Goal: Task Accomplishment & Management: Manage account settings

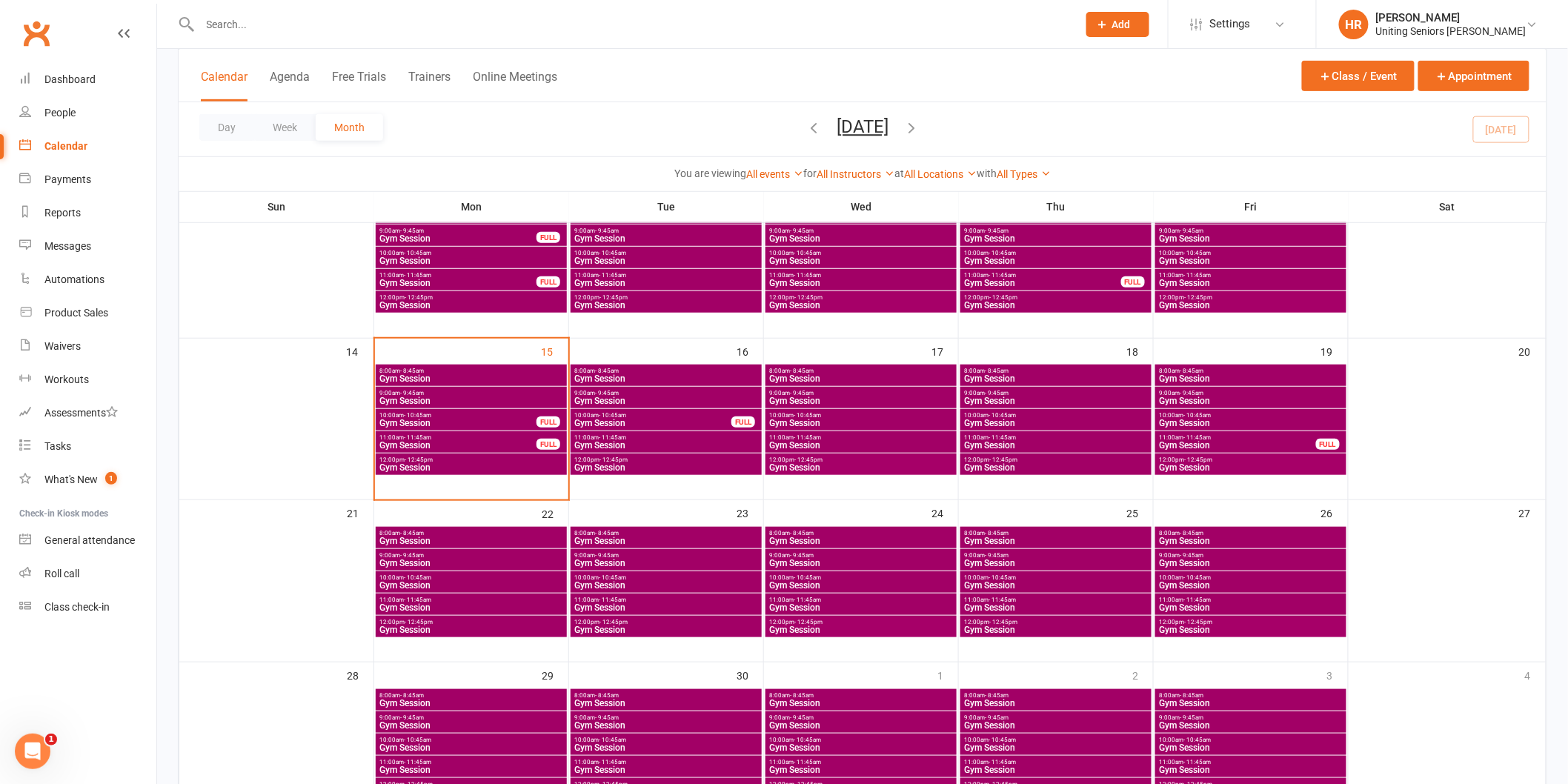
scroll to position [304, 0]
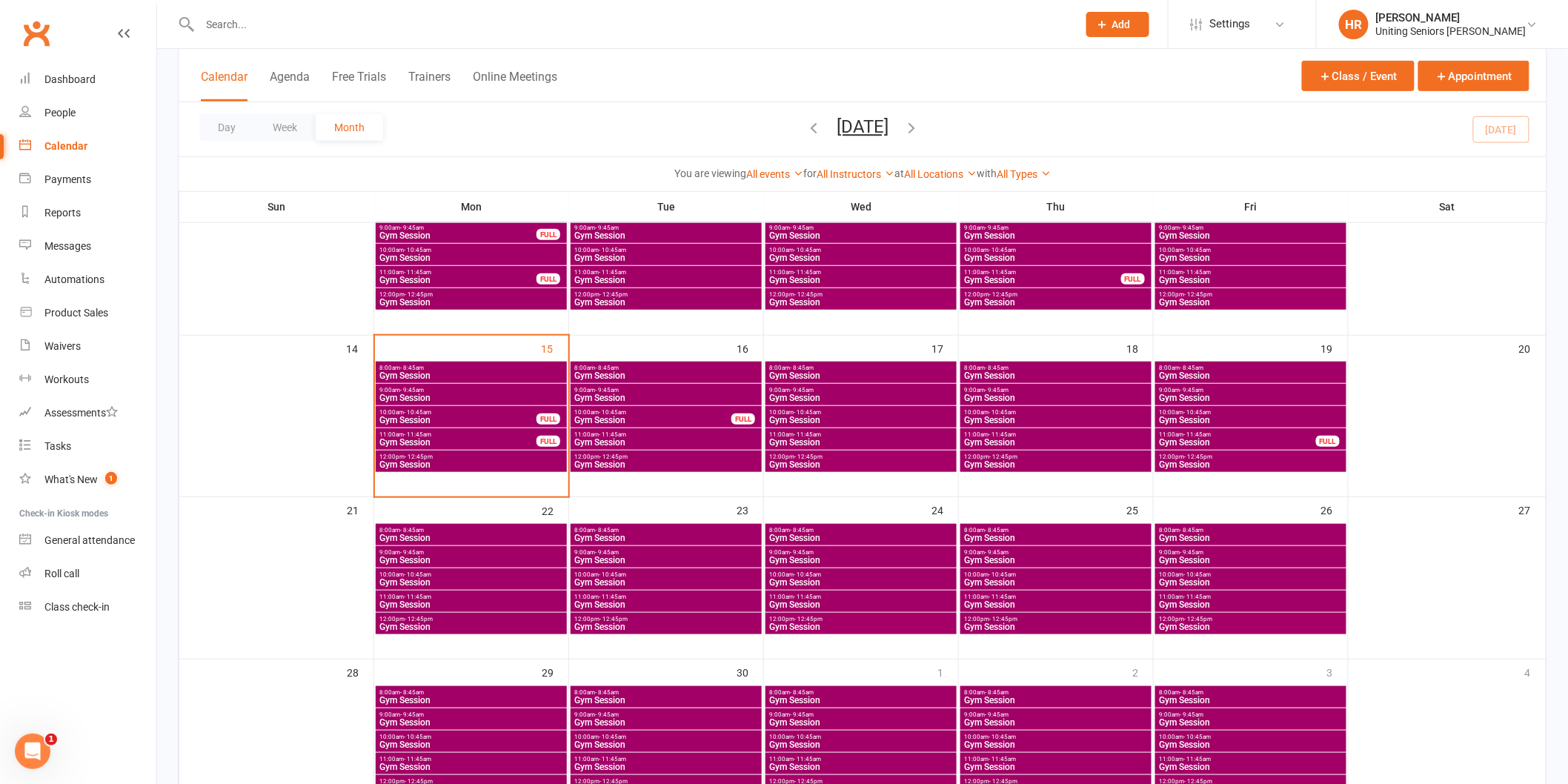
click at [505, 442] on span "Gym Session" at bounding box center [458, 442] width 158 height 9
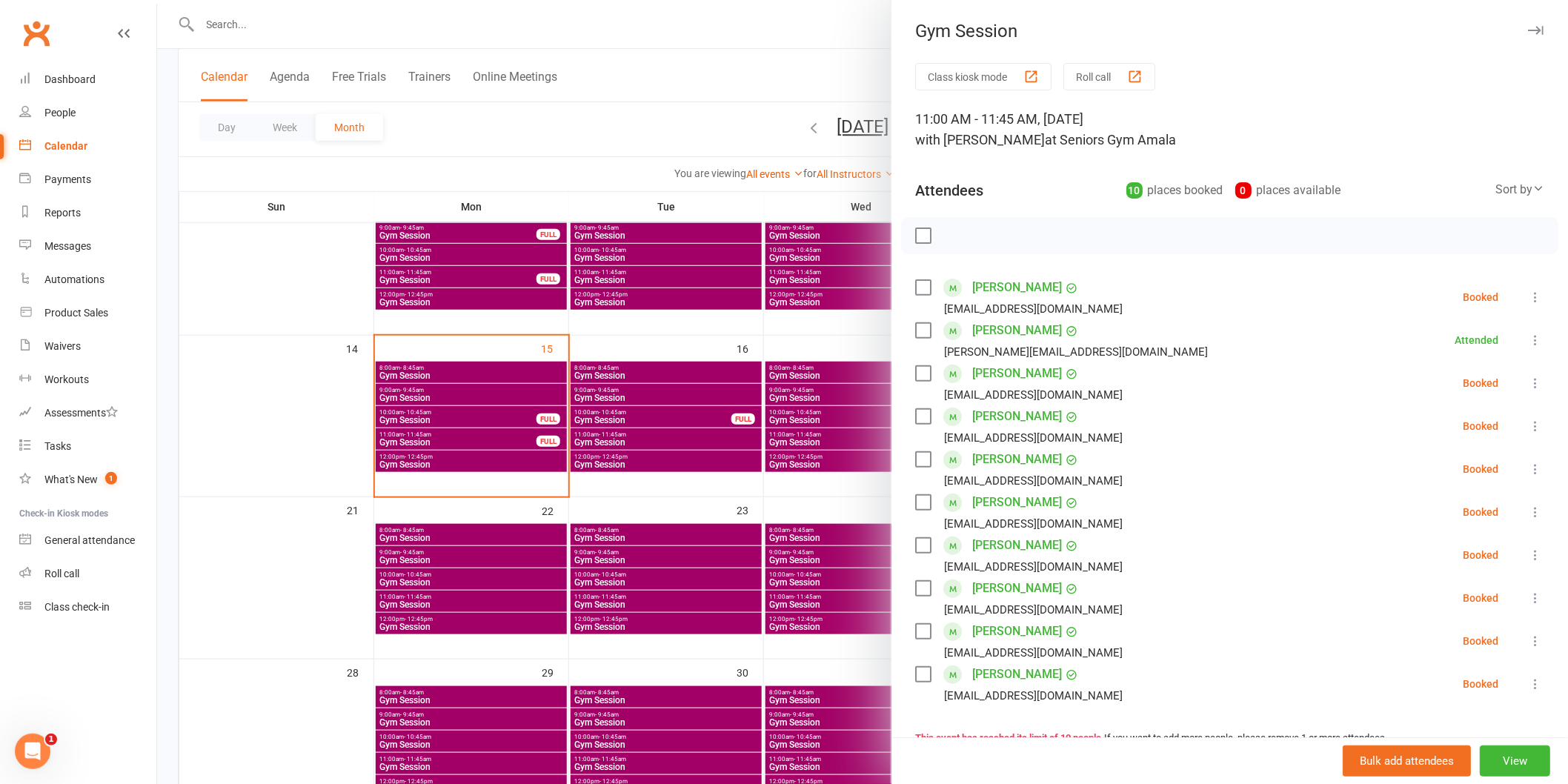
drag, startPoint x: 513, startPoint y: 461, endPoint x: 514, endPoint y: 426, distance: 35.0
click at [514, 460] on div at bounding box center [863, 392] width 1411 height 784
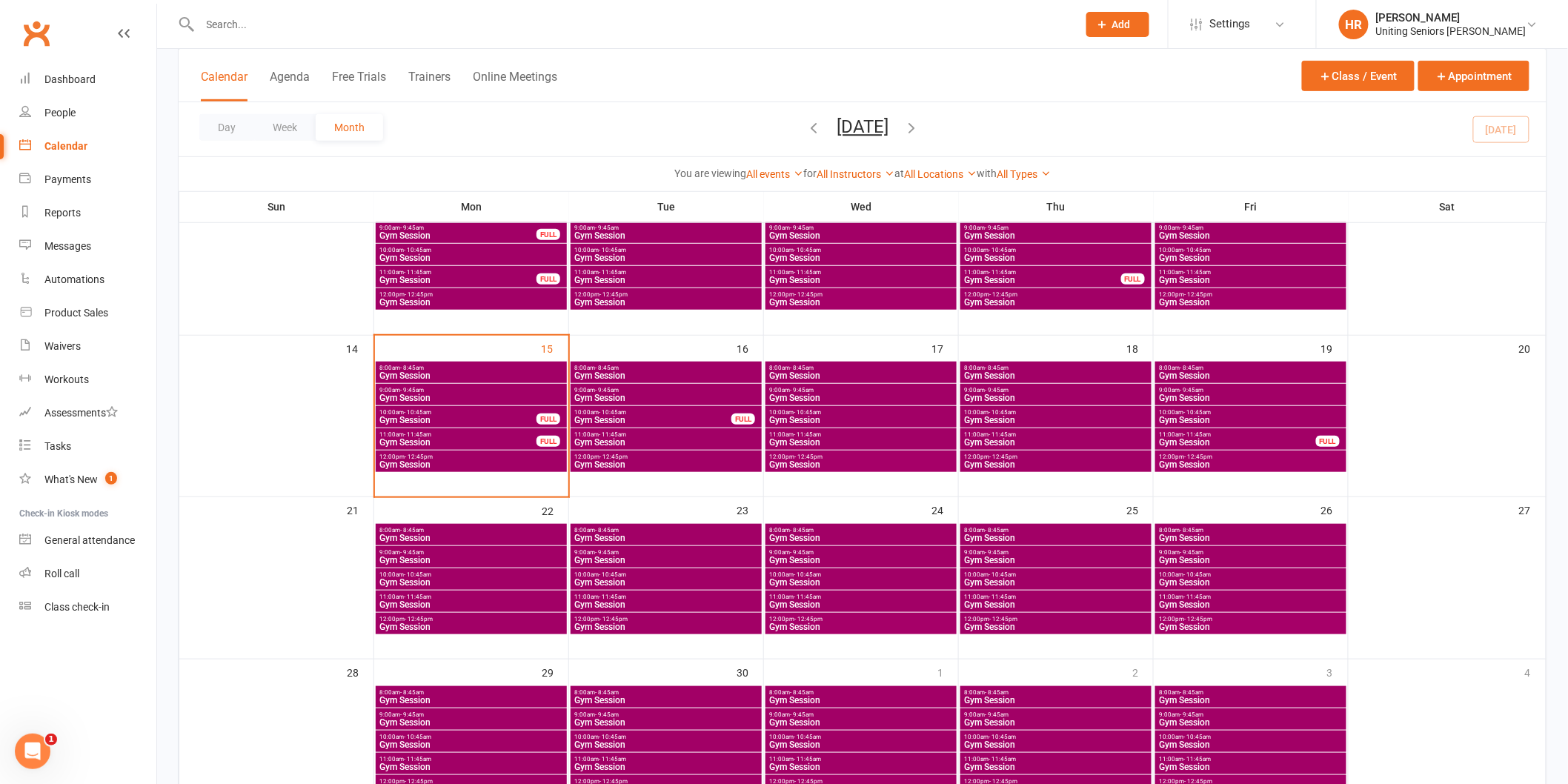
click at [514, 413] on span "10:00am - 10:45am" at bounding box center [458, 413] width 158 height 6
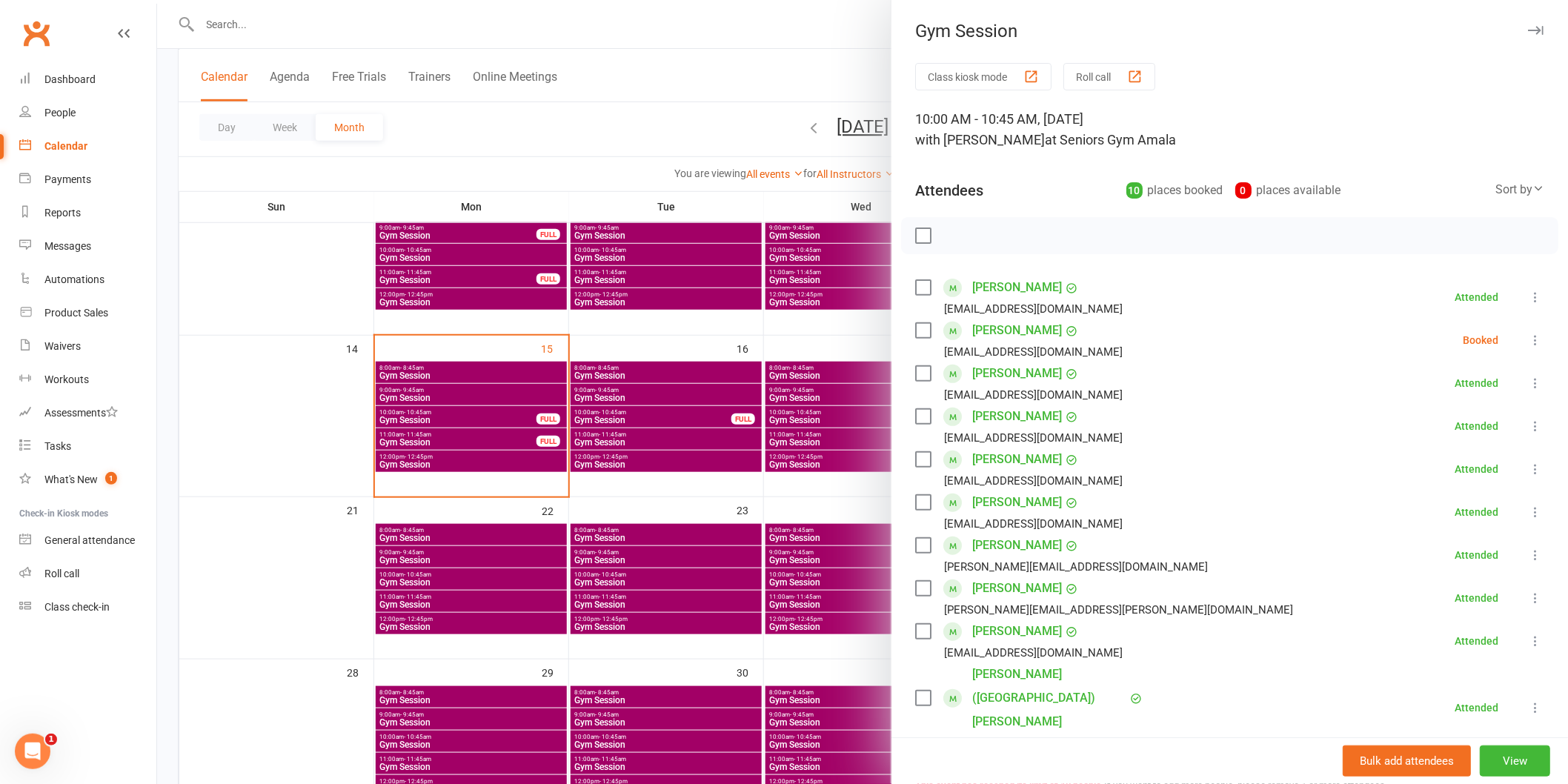
click at [1500, 347] on li "Faith Chegwyn [EMAIL_ADDRESS][DOMAIN_NAME] Booked More info Remove Check in Mar…" at bounding box center [1230, 340] width 629 height 43
click at [1506, 350] on li "Faith Chegwyn [EMAIL_ADDRESS][DOMAIN_NAME] Booked More info Remove Check in Mar…" at bounding box center [1230, 340] width 629 height 43
click at [1528, 344] on icon at bounding box center [1536, 340] width 15 height 15
click at [1478, 427] on link "Check in" at bounding box center [1464, 428] width 159 height 30
drag, startPoint x: 711, startPoint y: 382, endPoint x: 485, endPoint y: 384, distance: 226.0
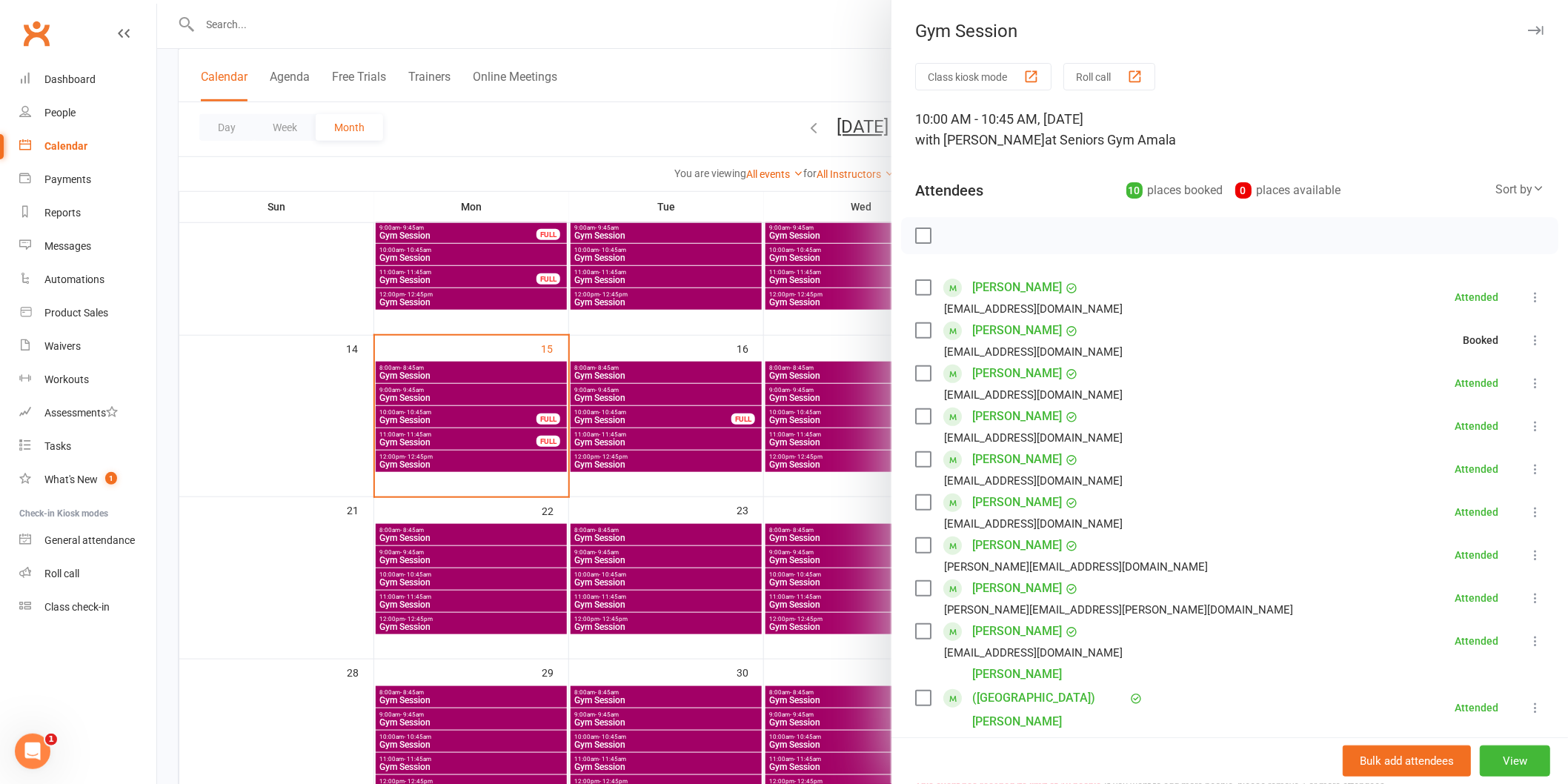
click at [710, 380] on div at bounding box center [863, 392] width 1411 height 784
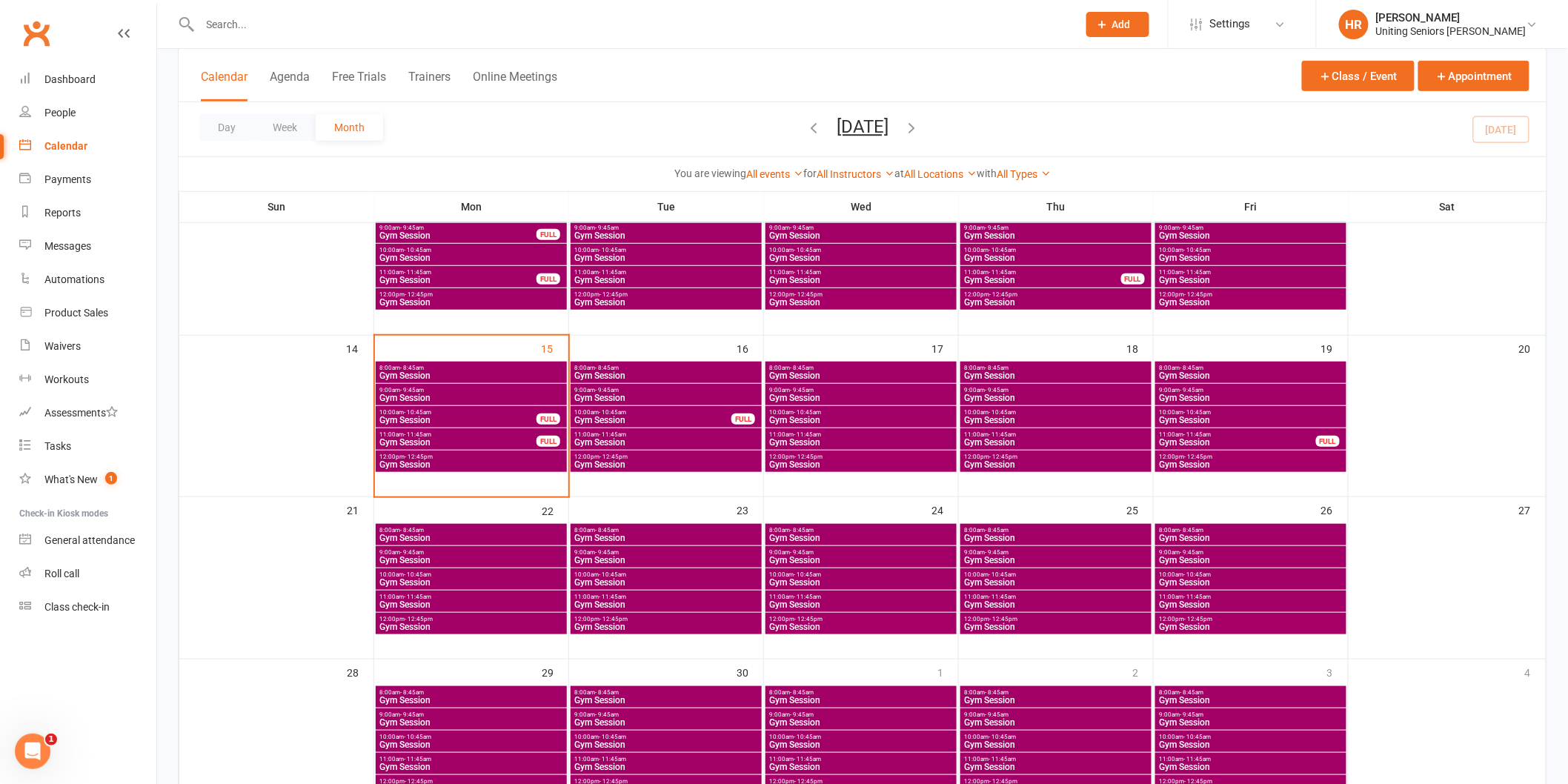
click at [488, 395] on span "Gym Session" at bounding box center [471, 397] width 185 height 9
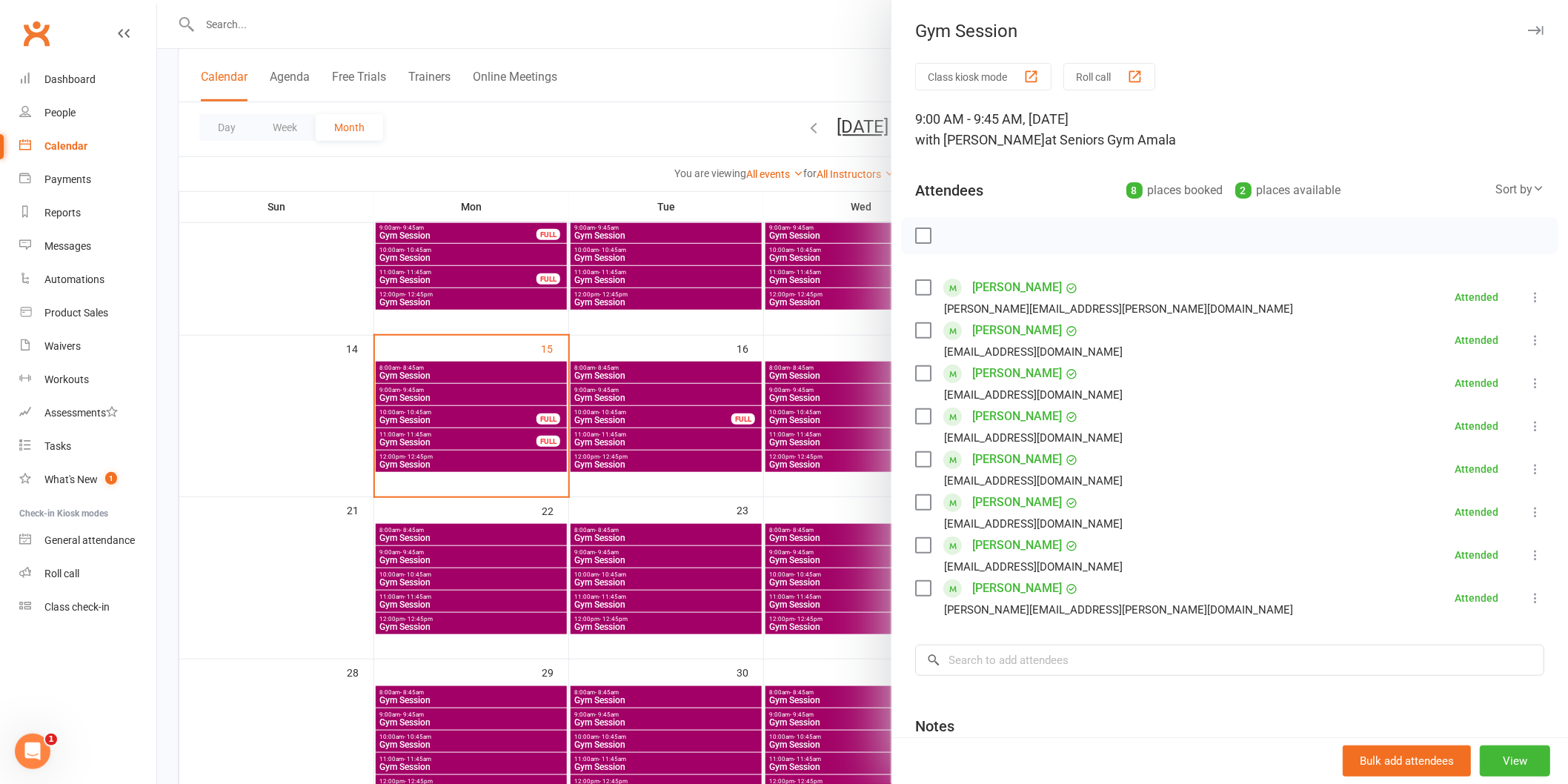
click at [459, 359] on div at bounding box center [863, 392] width 1411 height 784
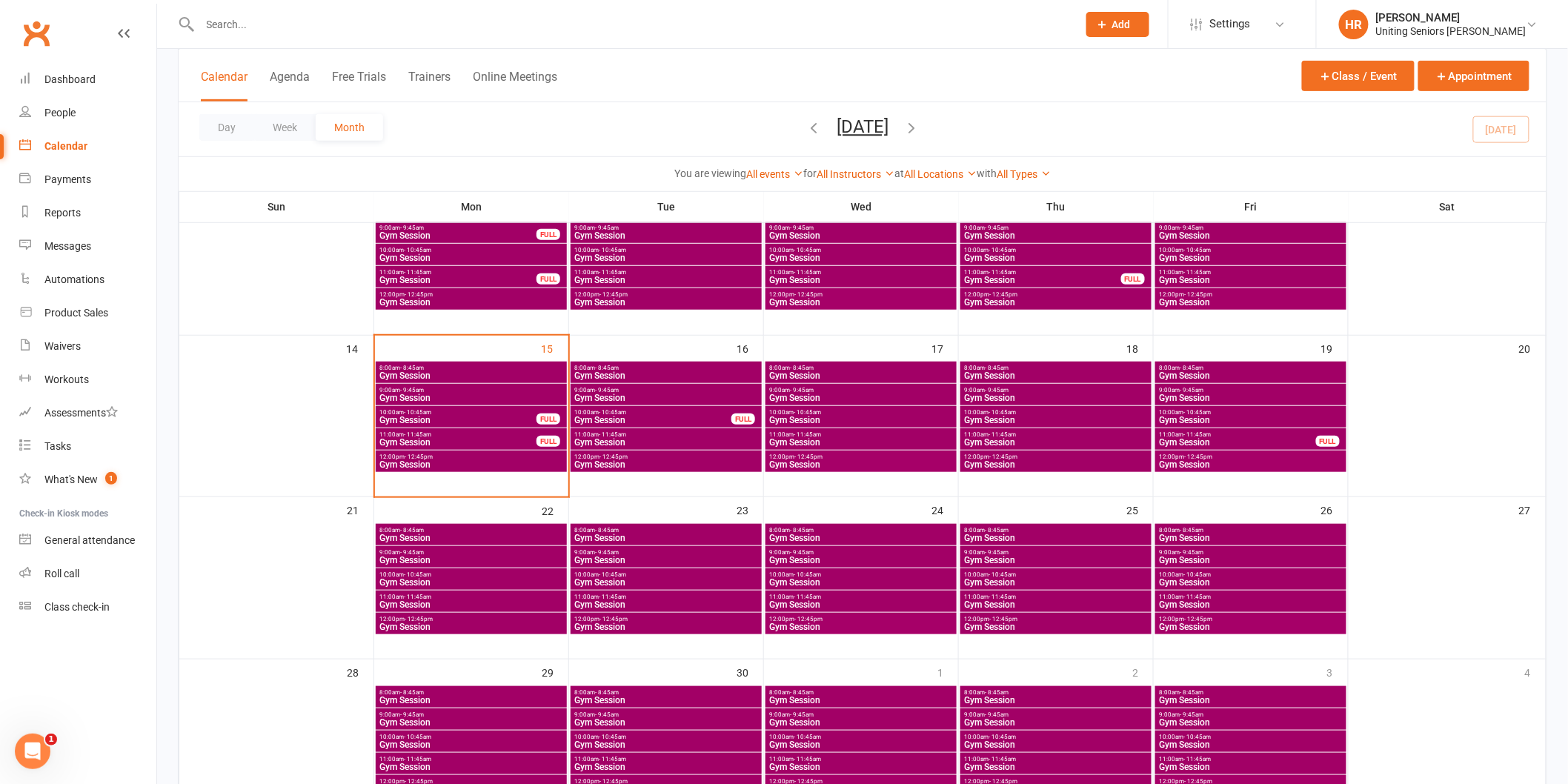
click at [465, 420] on span "Gym Session" at bounding box center [458, 420] width 158 height 9
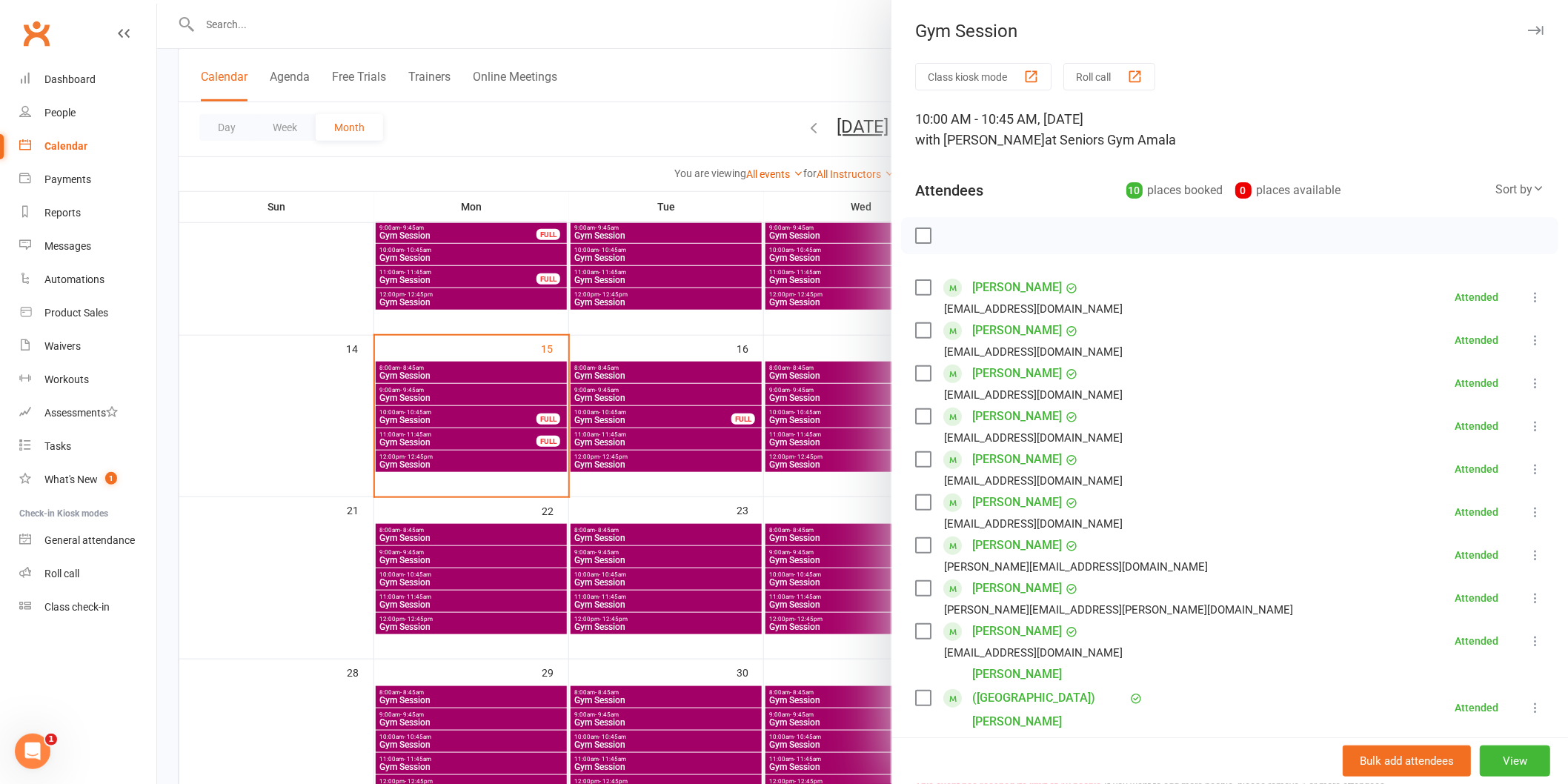
click at [473, 430] on div at bounding box center [863, 392] width 1411 height 784
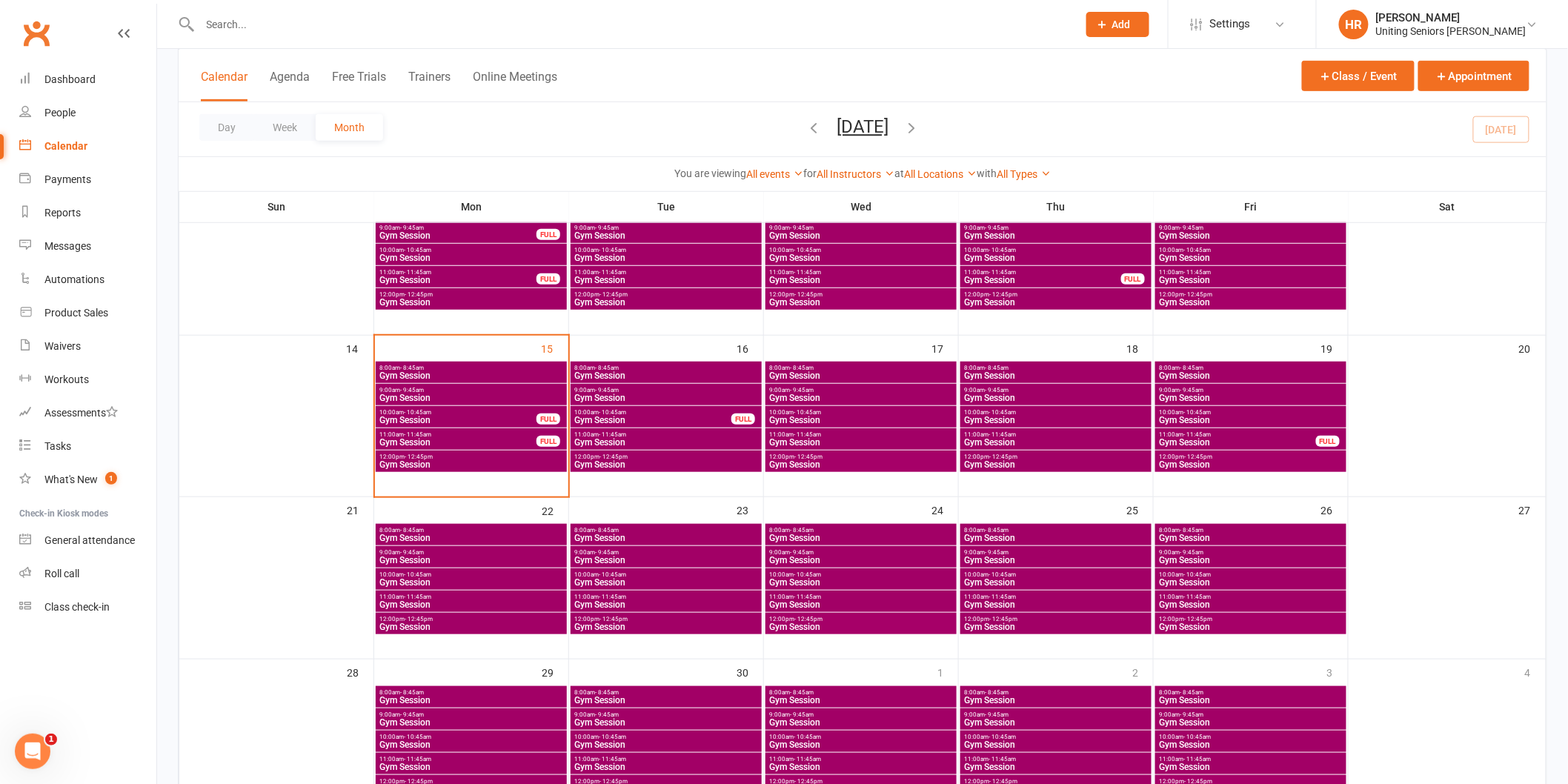
click at [476, 396] on span "Gym Session" at bounding box center [471, 397] width 185 height 9
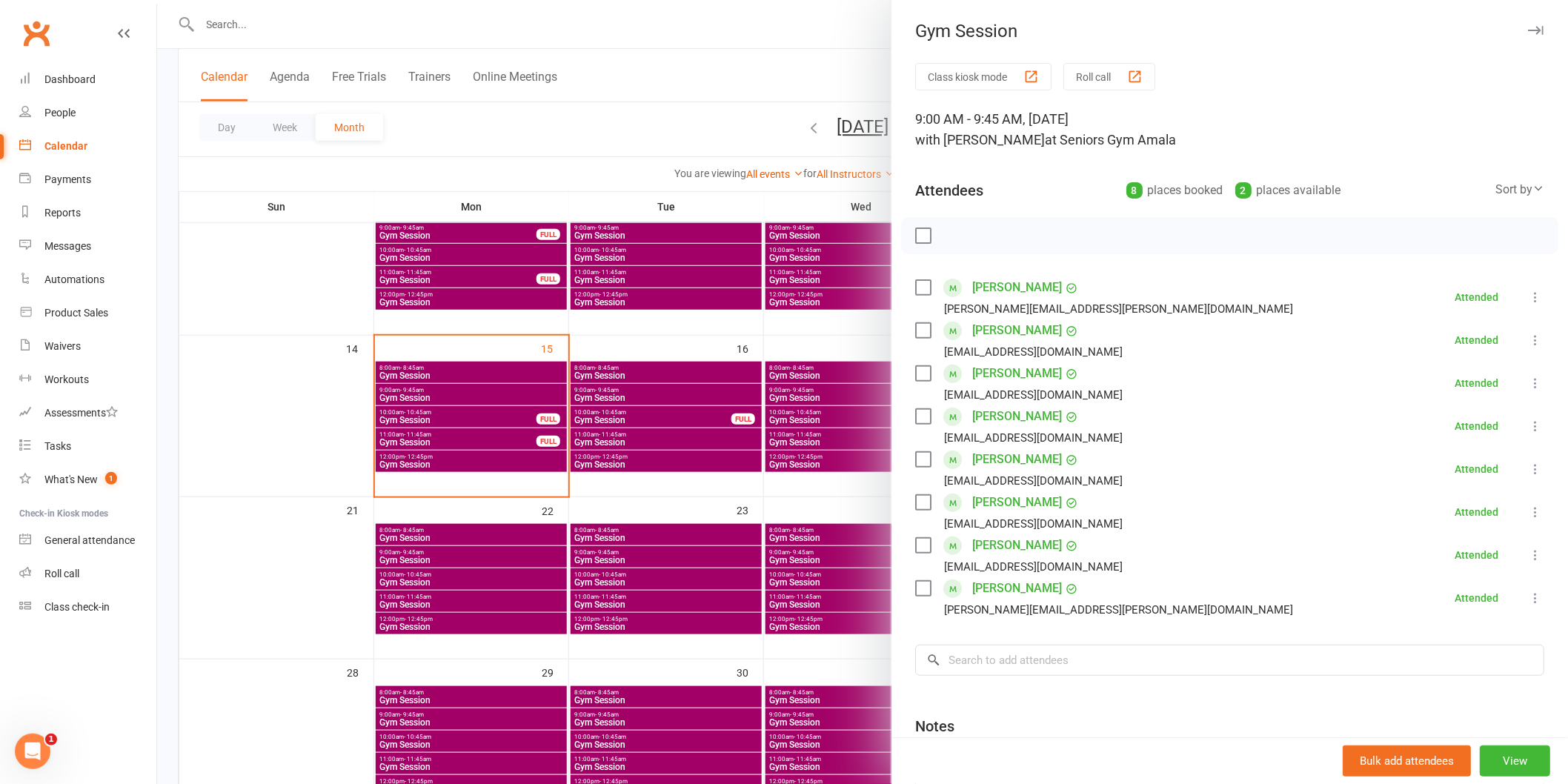
click at [476, 396] on div at bounding box center [863, 392] width 1411 height 784
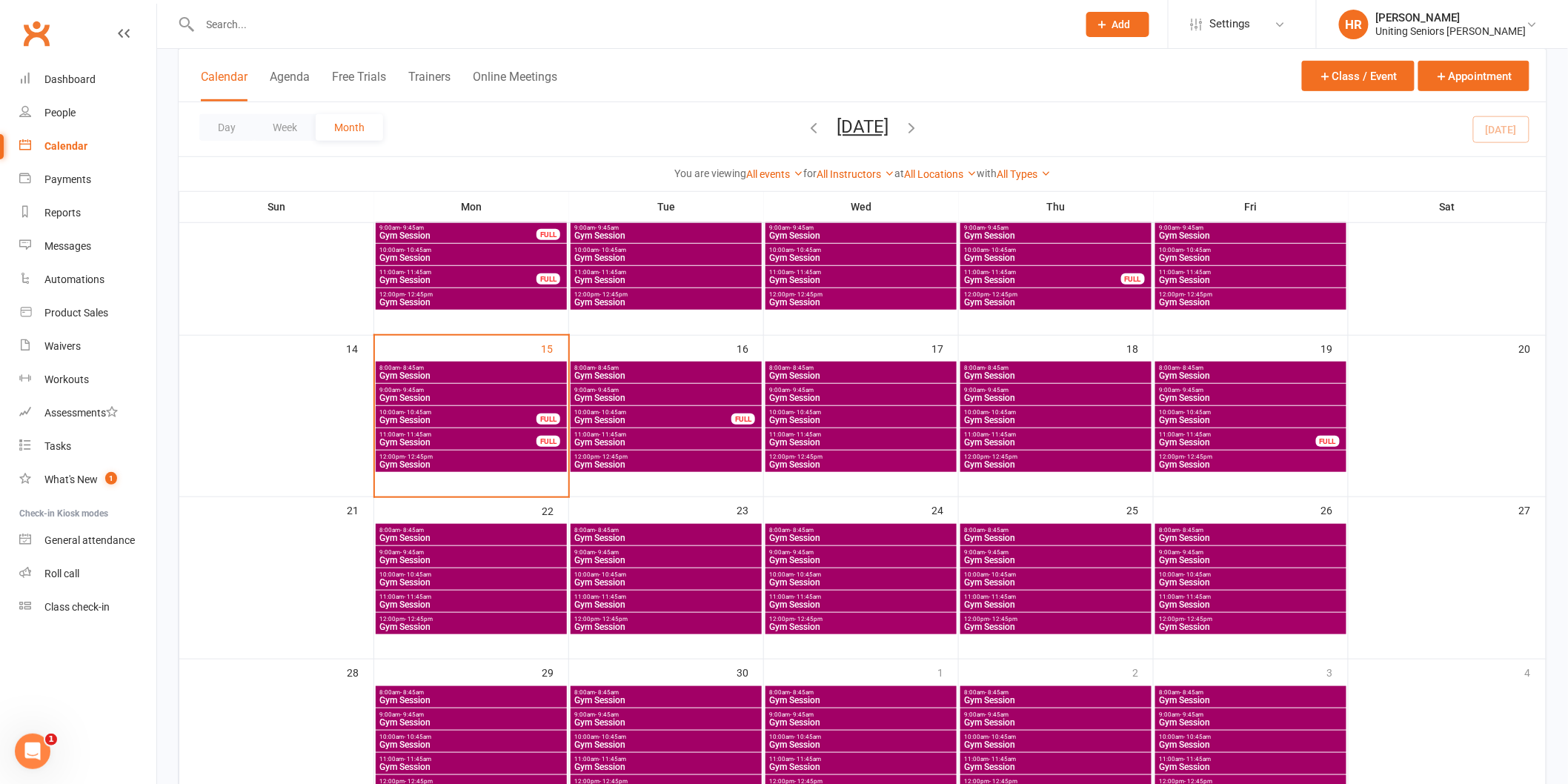
click at [476, 411] on span "10:00am - 10:45am" at bounding box center [458, 413] width 158 height 6
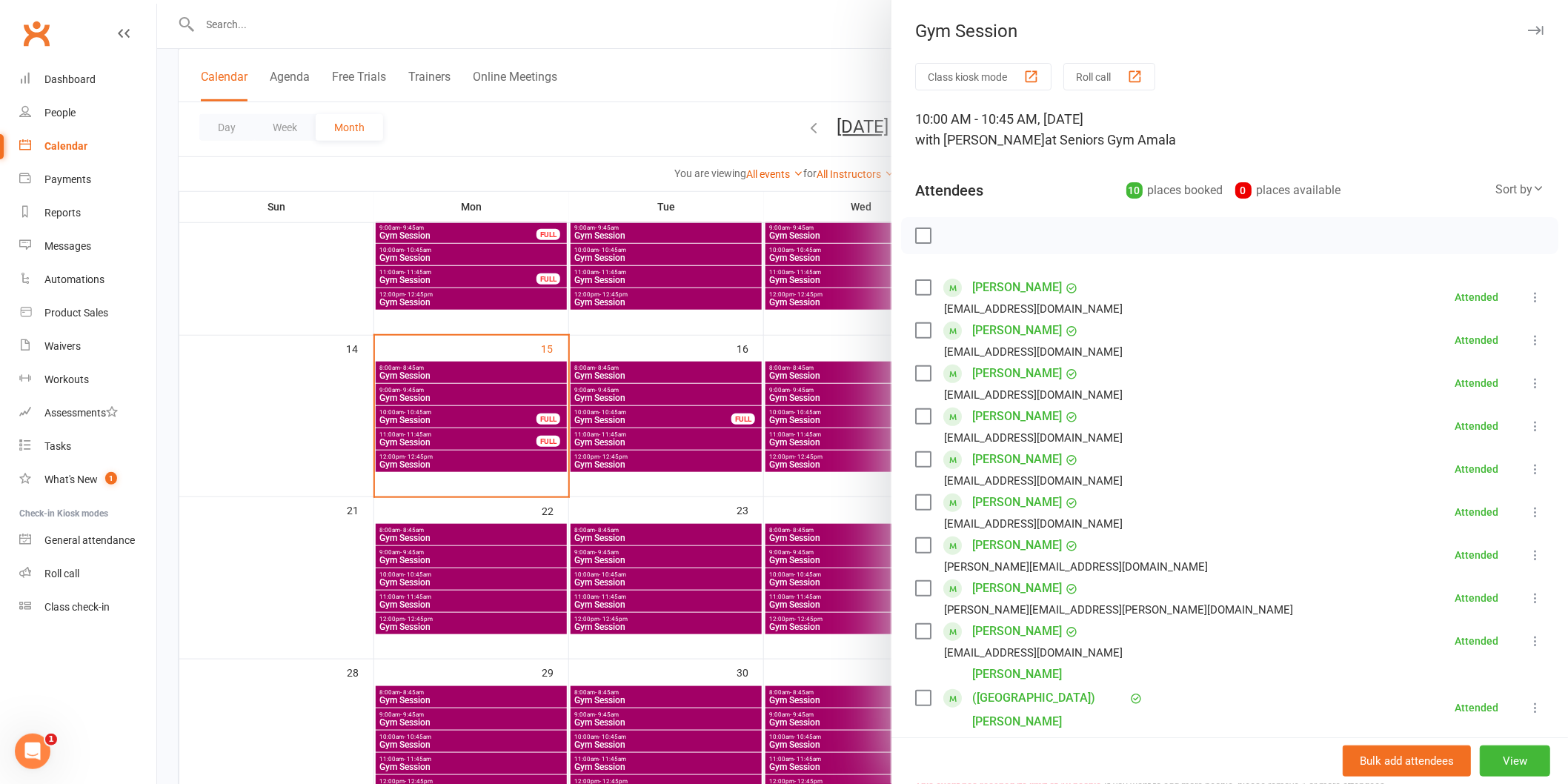
click at [590, 405] on div at bounding box center [863, 392] width 1411 height 784
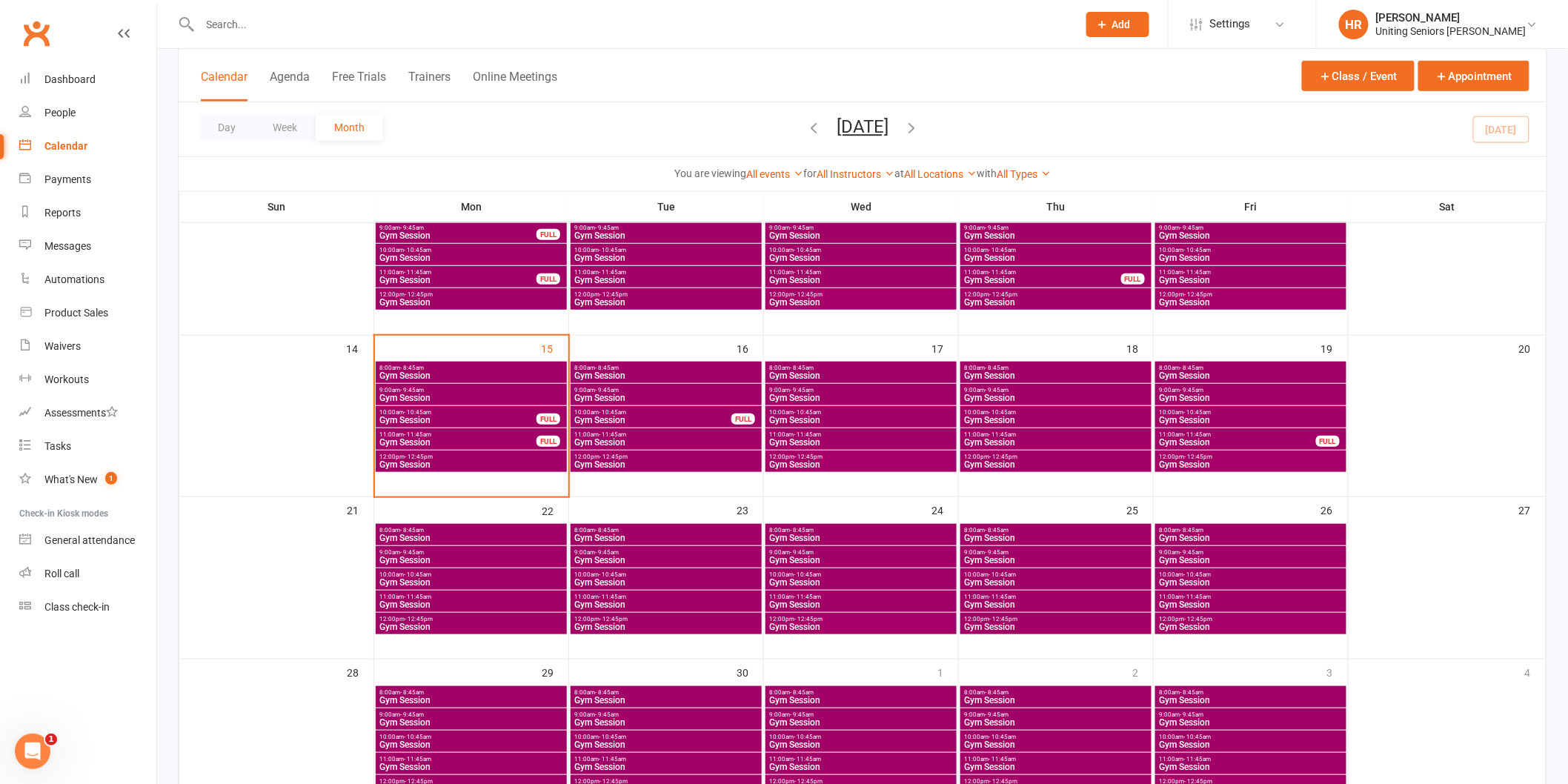
click at [538, 438] on div "FULL" at bounding box center [548, 442] width 23 height 11
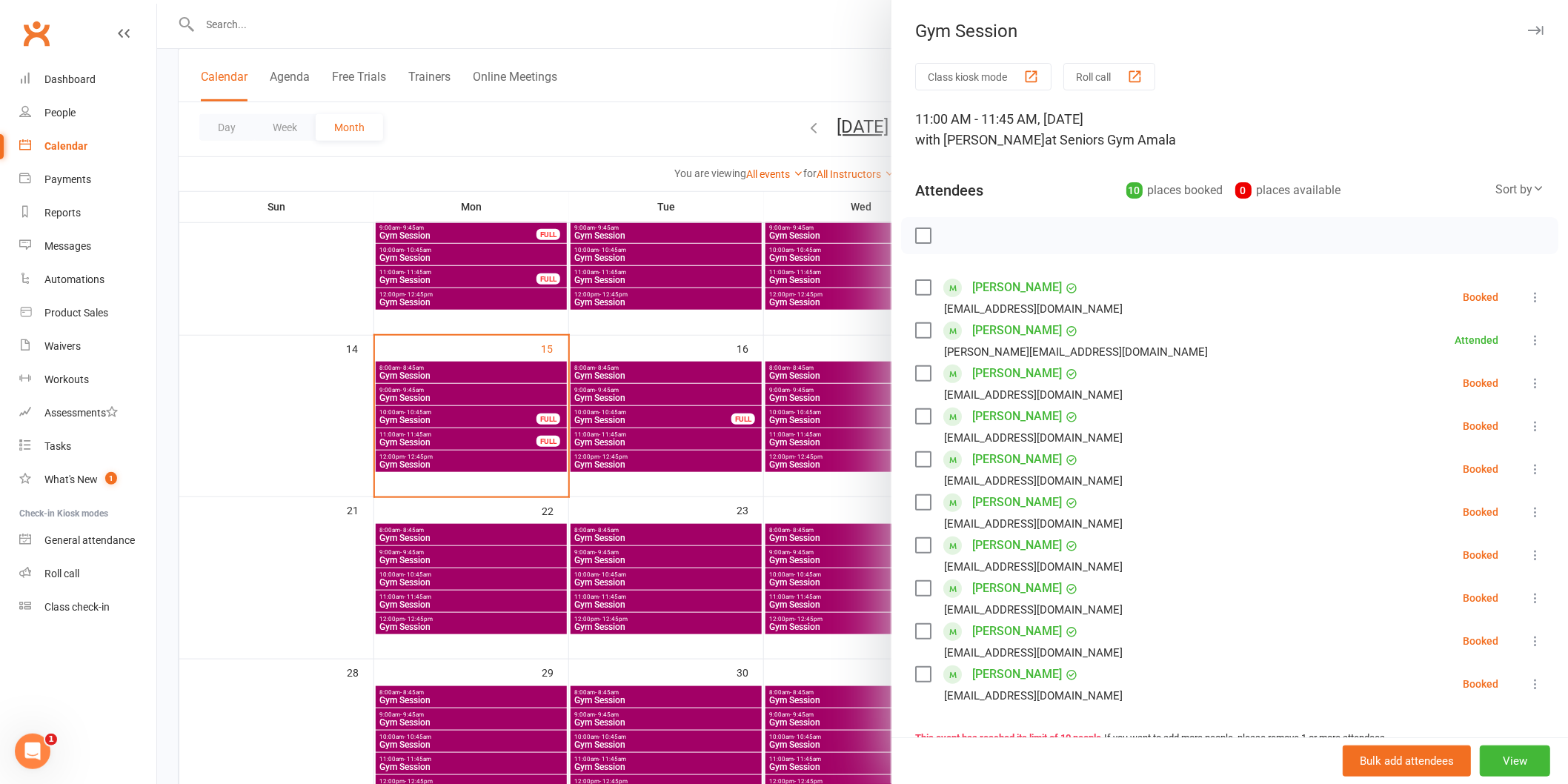
drag, startPoint x: 538, startPoint y: 438, endPoint x: 539, endPoint y: 460, distance: 22.0
click at [538, 438] on div at bounding box center [863, 392] width 1411 height 784
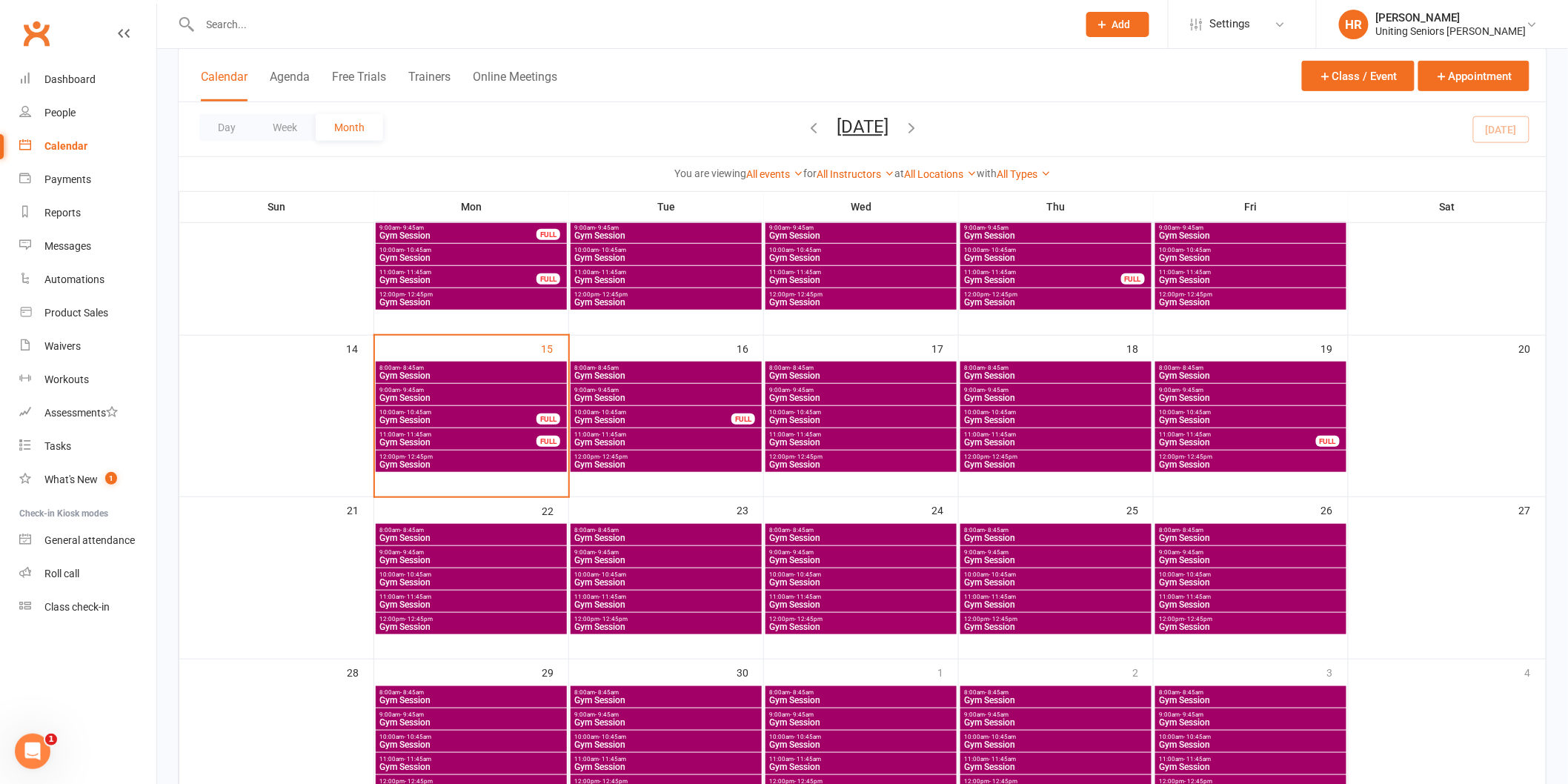
click at [539, 468] on span "Gym Session" at bounding box center [471, 464] width 185 height 9
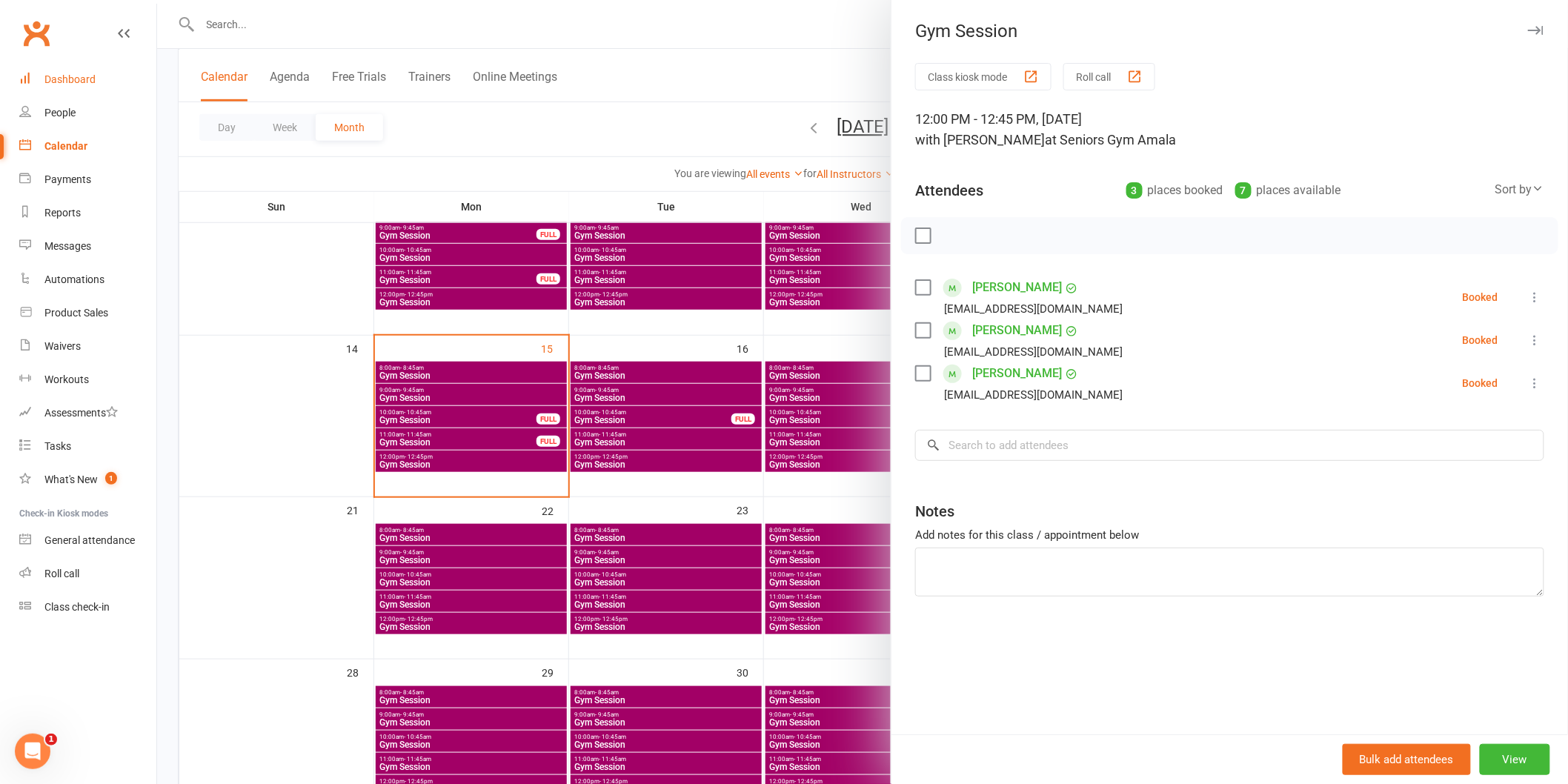
click at [138, 70] on link "Dashboard" at bounding box center [88, 79] width 137 height 33
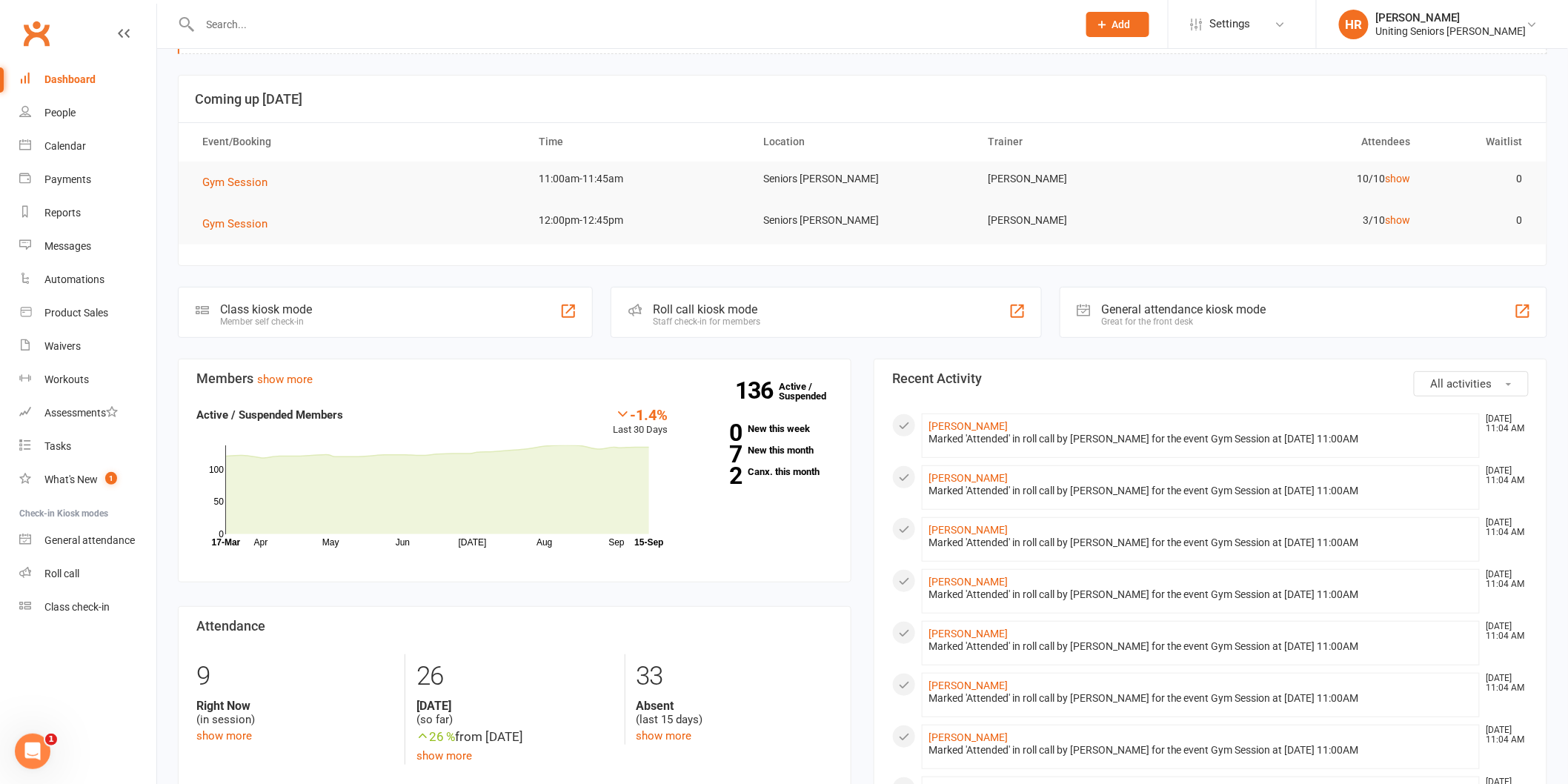
scroll to position [82, 0]
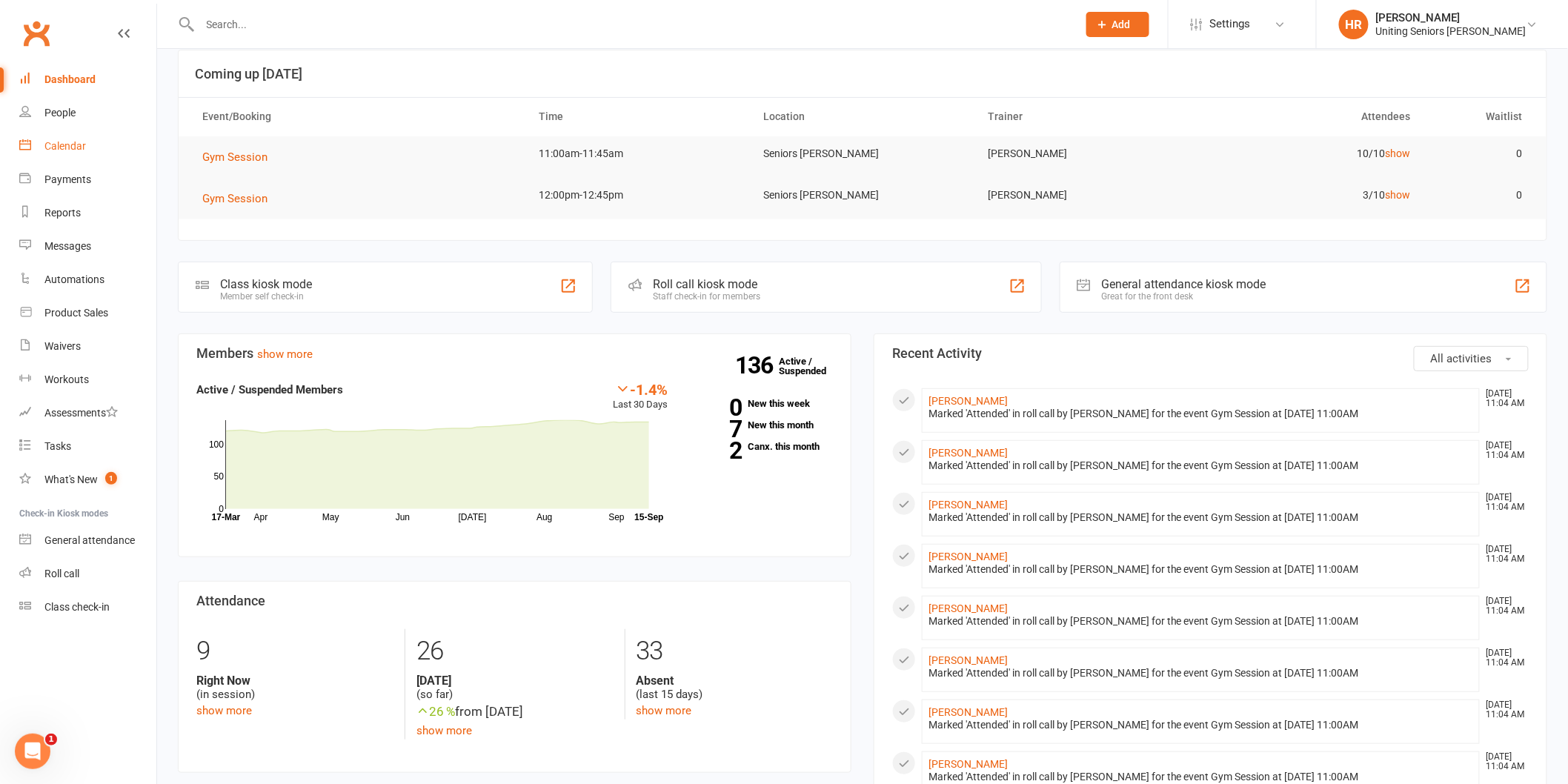
click at [54, 140] on div "Calendar" at bounding box center [65, 145] width 41 height 12
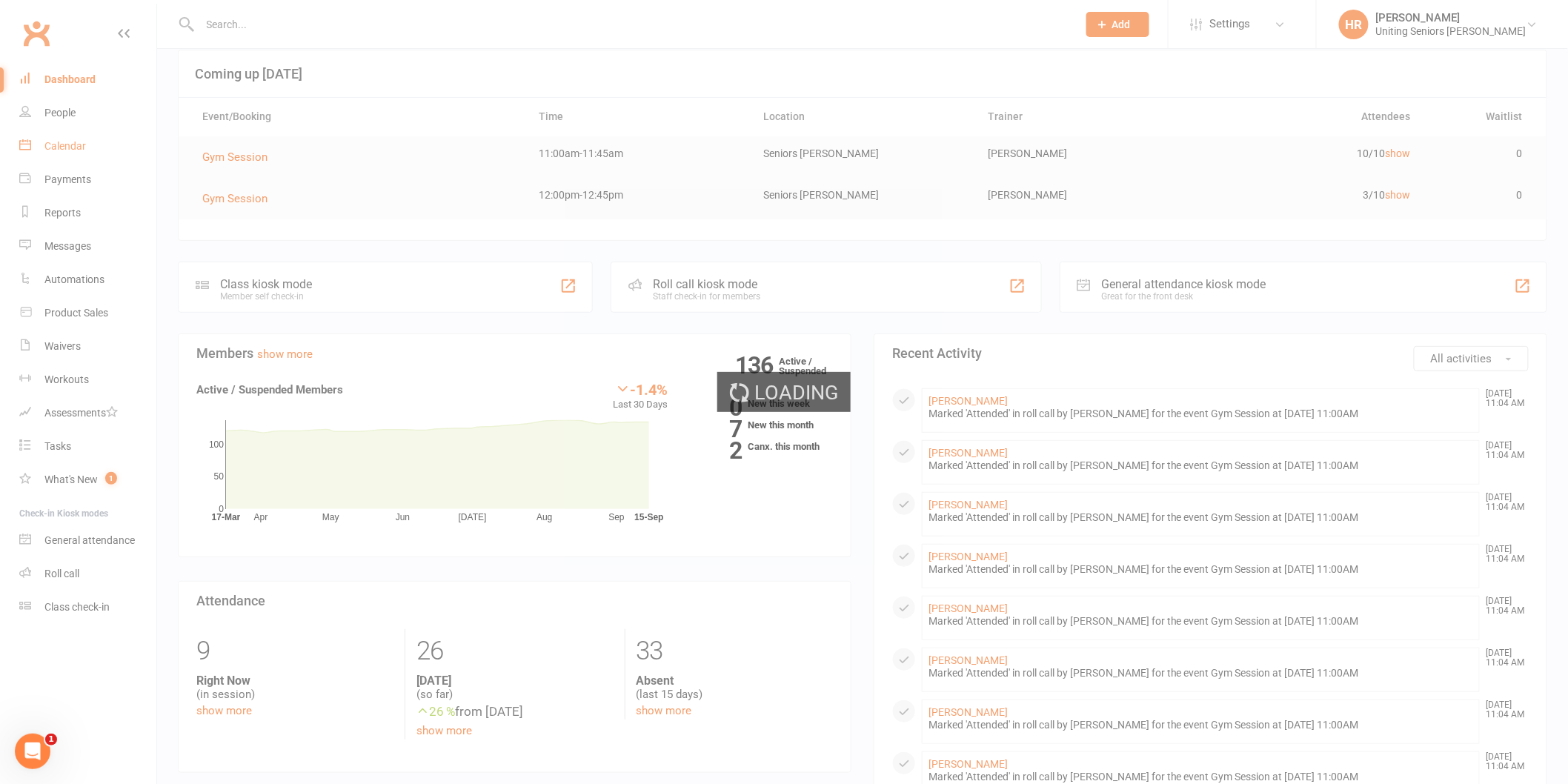
scroll to position [493, 0]
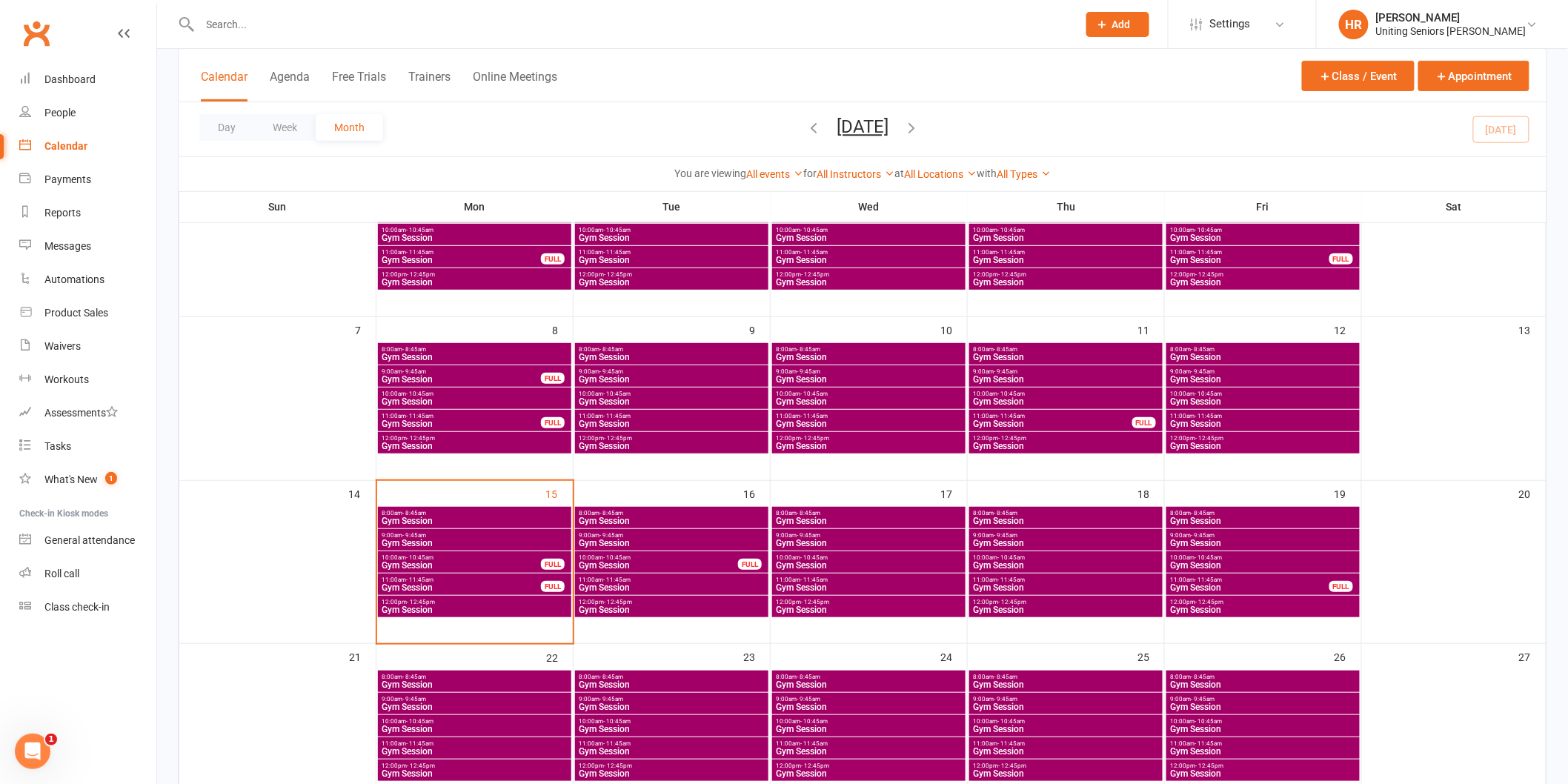
scroll to position [165, 0]
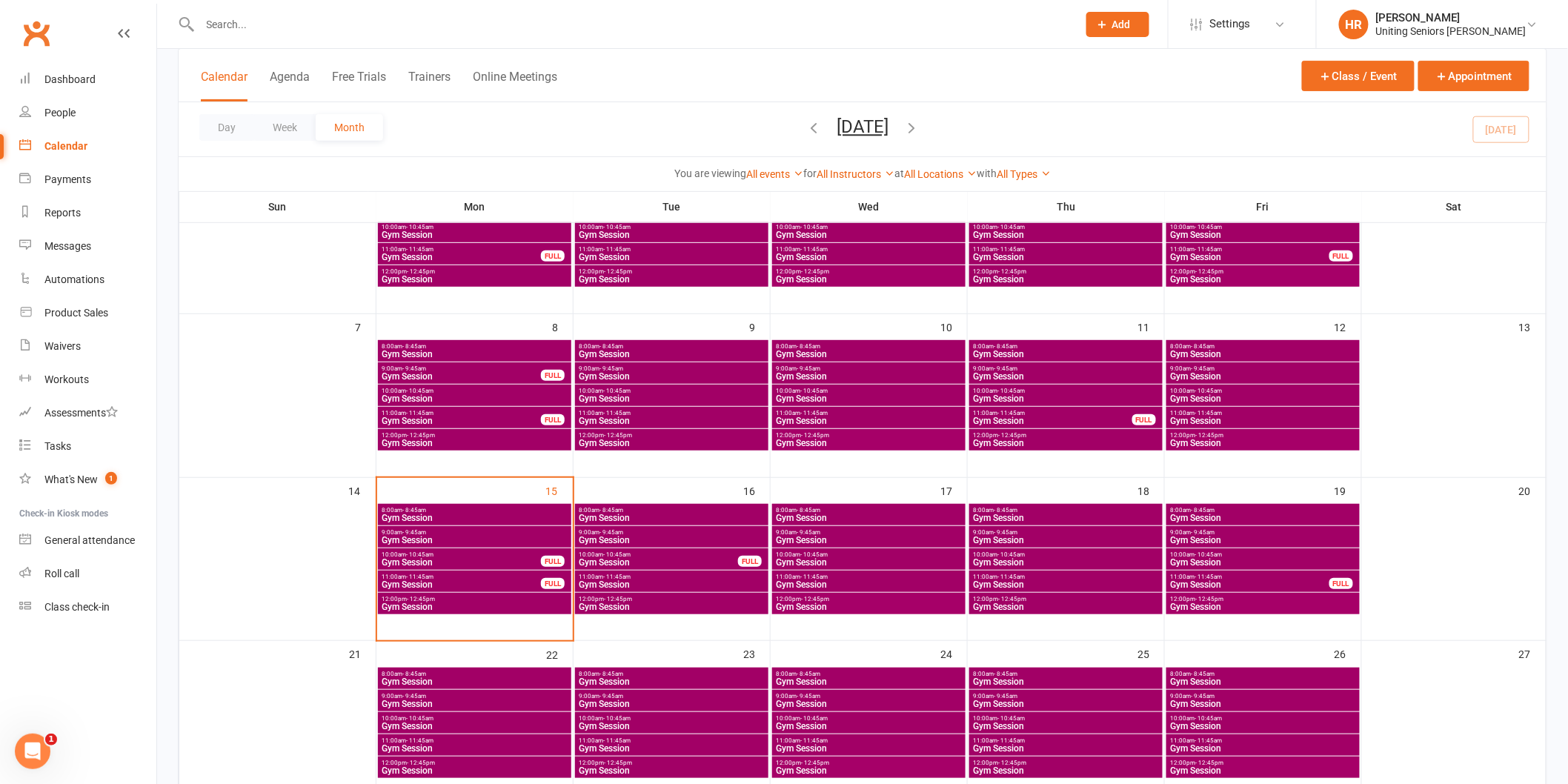
click at [436, 713] on span "Gym Session" at bounding box center [475, 726] width 187 height 9
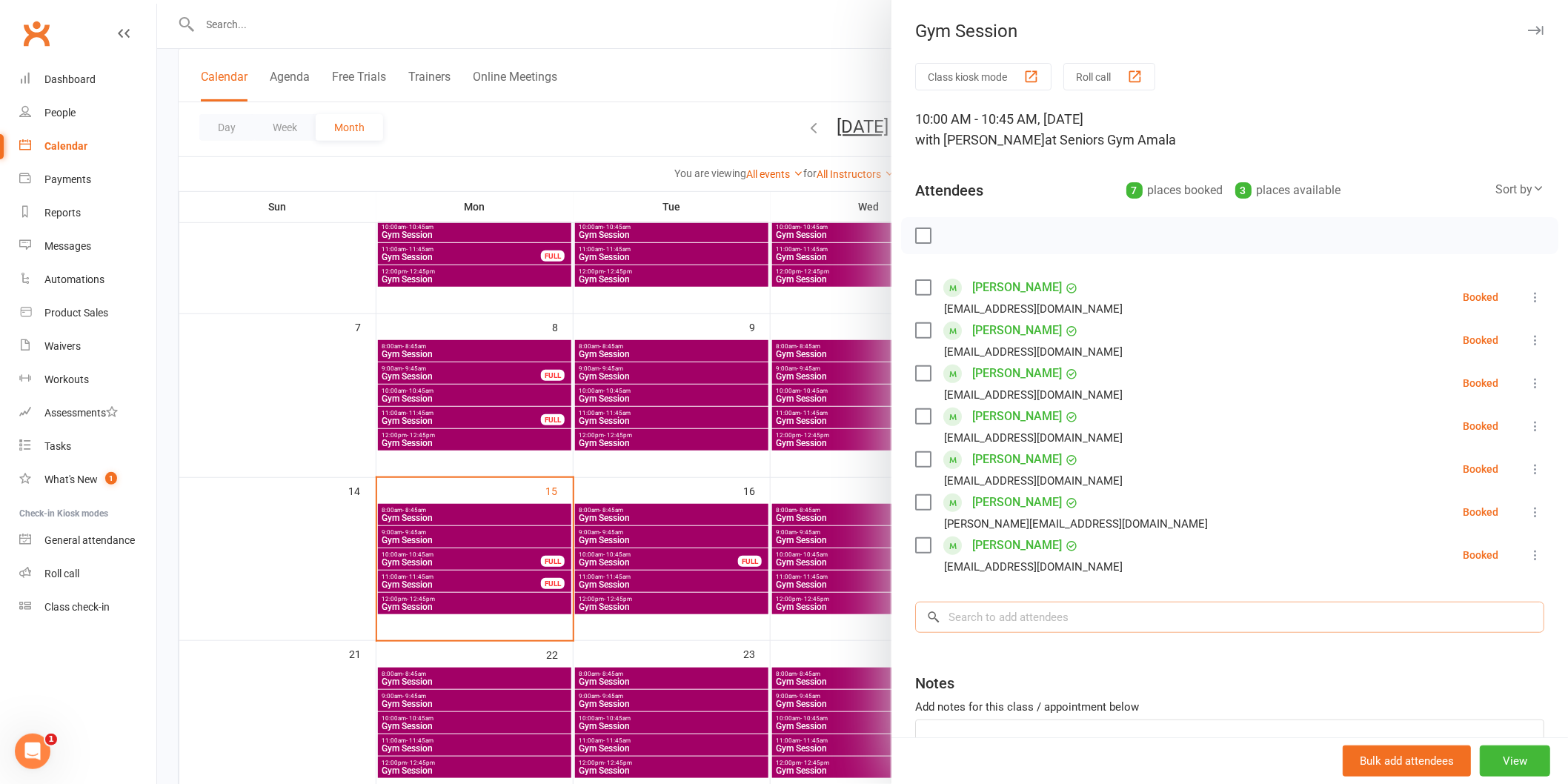
click at [1014, 604] on input "search" at bounding box center [1230, 617] width 629 height 31
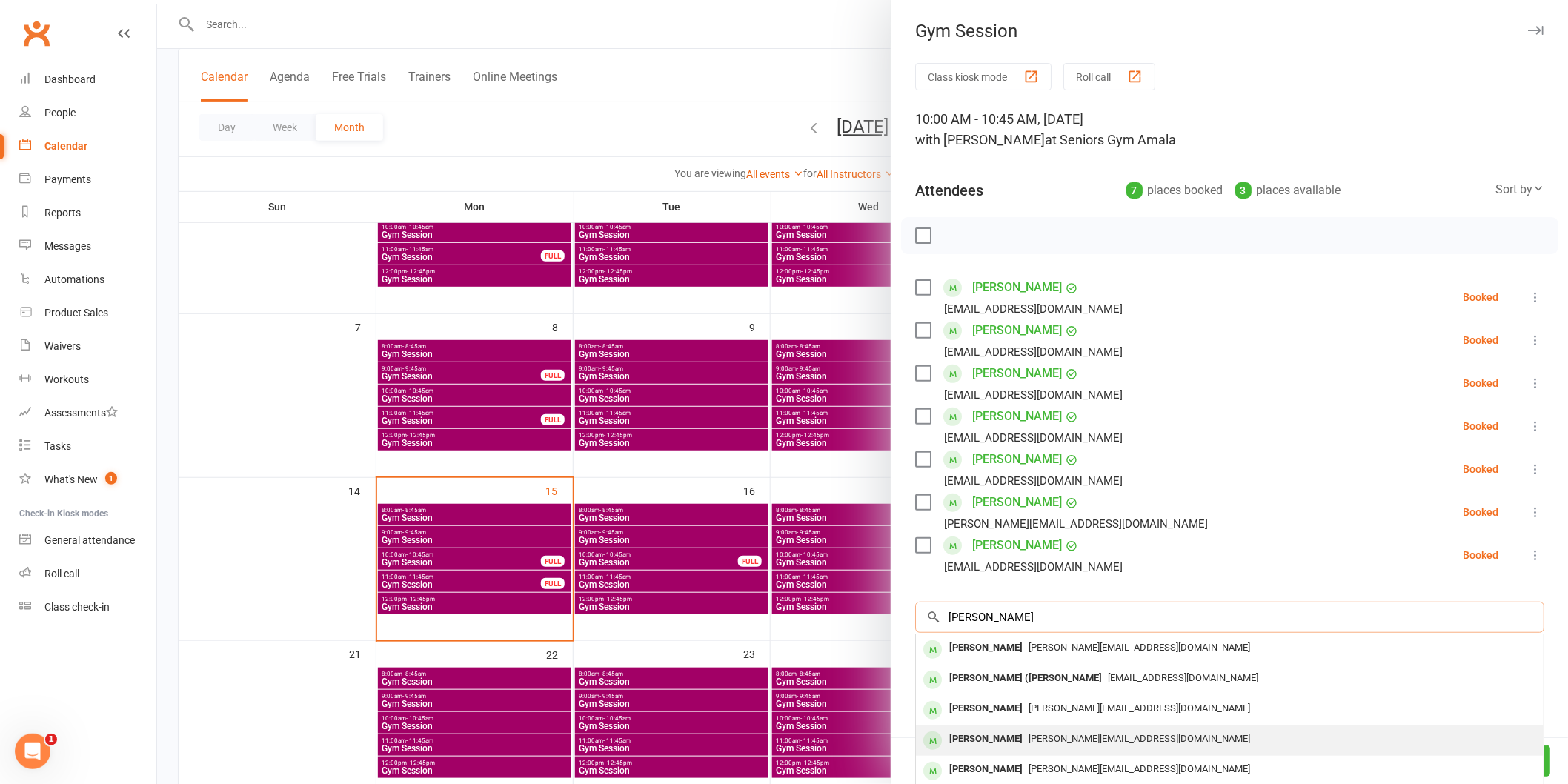
type input "[PERSON_NAME]"
click at [1029, 713] on span "[PERSON_NAME][EMAIL_ADDRESS][DOMAIN_NAME]" at bounding box center [1139, 739] width 221 height 11
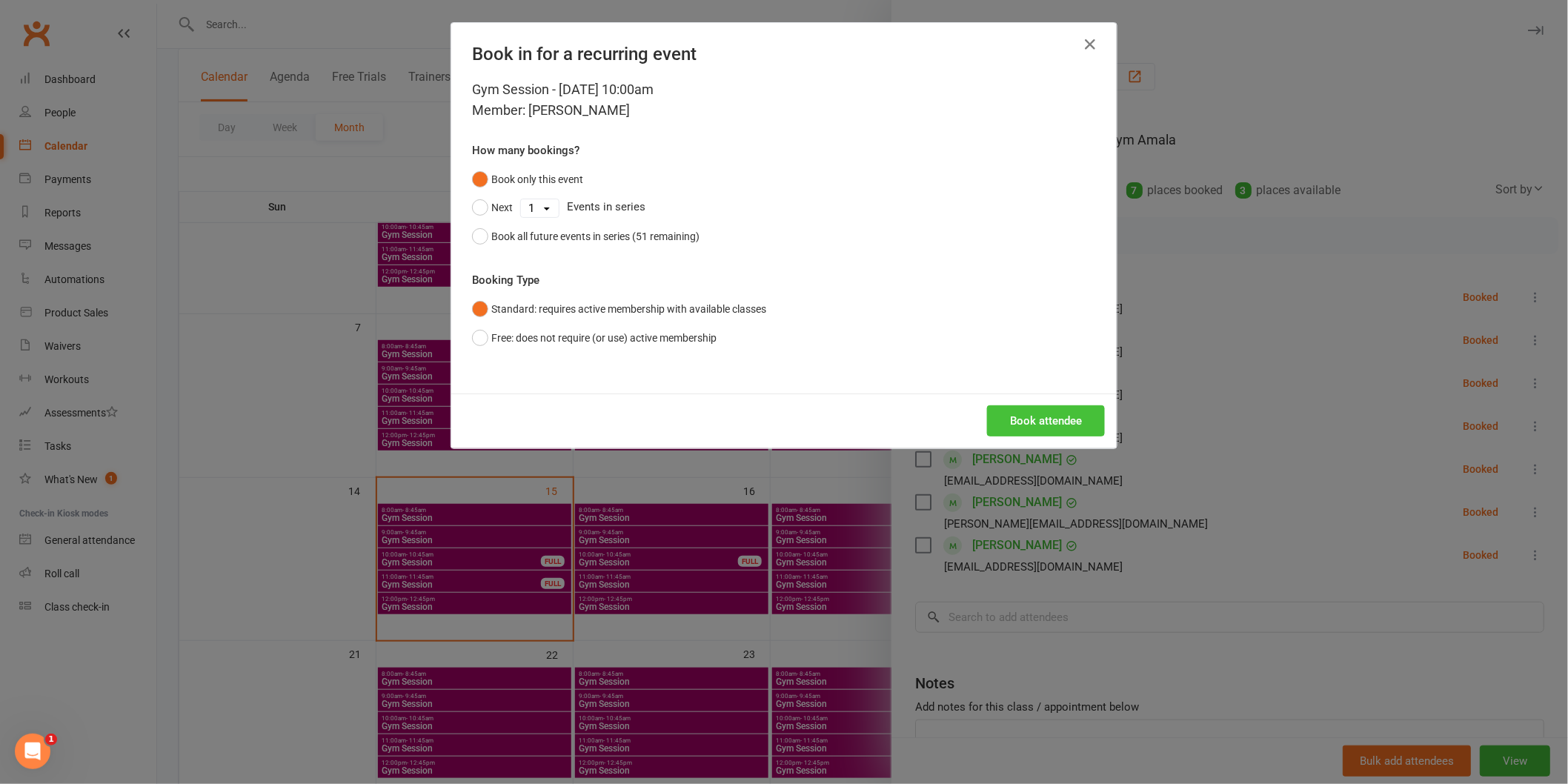
click at [1033, 422] on button "Book attendee" at bounding box center [1046, 421] width 118 height 31
